Goal: Information Seeking & Learning: Learn about a topic

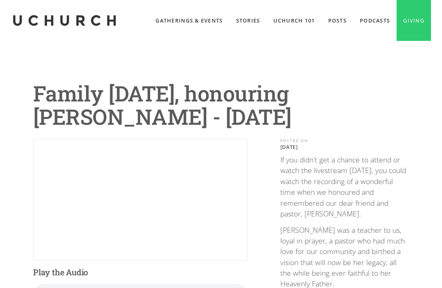
scroll to position [57, 0]
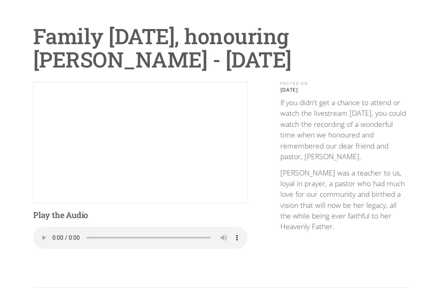
click at [16, 129] on div "Family [DATE], honouring [PERSON_NAME] - [DATE] Play the Audio Your browser doe…" at bounding box center [221, 205] width 442 height 442
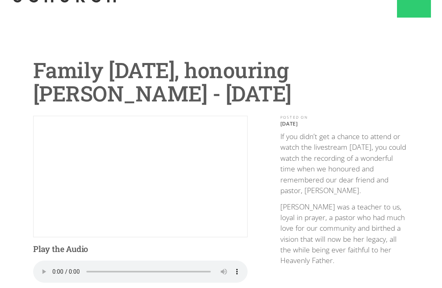
scroll to position [0, 0]
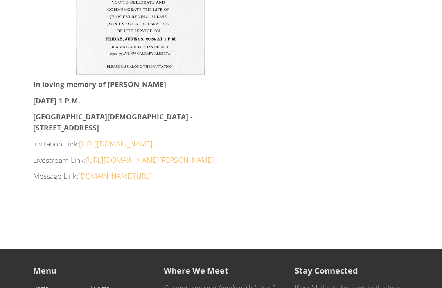
scroll to position [482, 0]
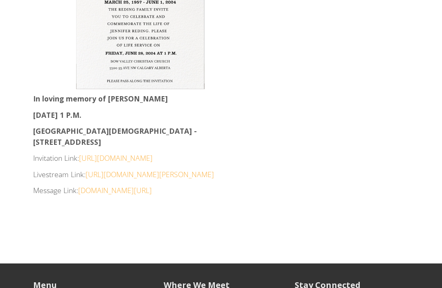
click at [110, 186] on link "www.uchurch.ca/media/embracing-loving-others" at bounding box center [115, 191] width 74 height 10
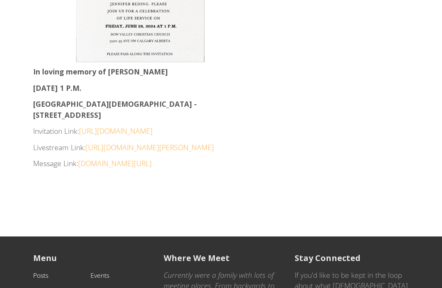
click at [129, 143] on link "https://www.bvcchurch.ca/events/col-jennifer-lynn-reding-livestream" at bounding box center [150, 148] width 129 height 10
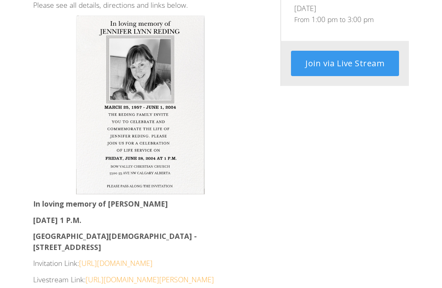
scroll to position [373, 0]
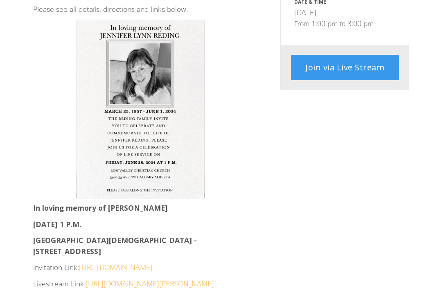
click at [352, 55] on link "Join via Live Stream" at bounding box center [345, 67] width 108 height 25
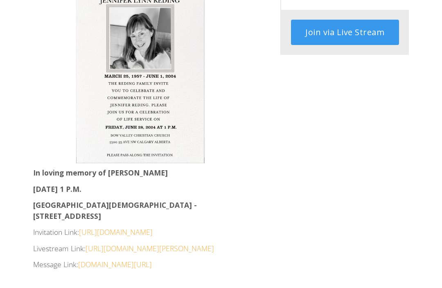
scroll to position [415, 0]
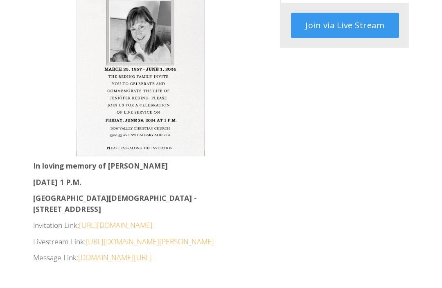
click at [96, 253] on link "www.uchurch.ca/media/embracing-loving-others" at bounding box center [115, 258] width 74 height 10
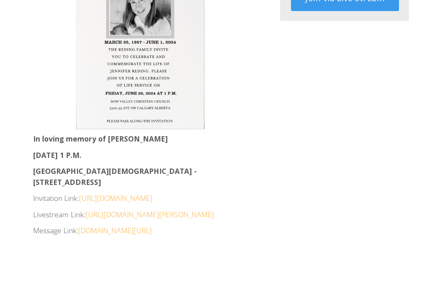
scroll to position [442, 0]
click at [83, 193] on link "https://www.paperlesspost.com/go/b04JyVVCkq6aophqZmRZX" at bounding box center [116, 198] width 74 height 10
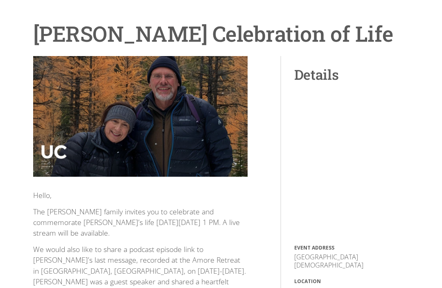
scroll to position [29, 0]
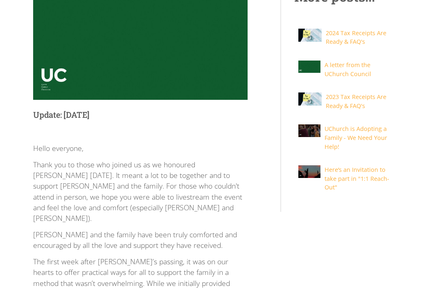
scroll to position [153, 0]
